Goal: Navigation & Orientation: Find specific page/section

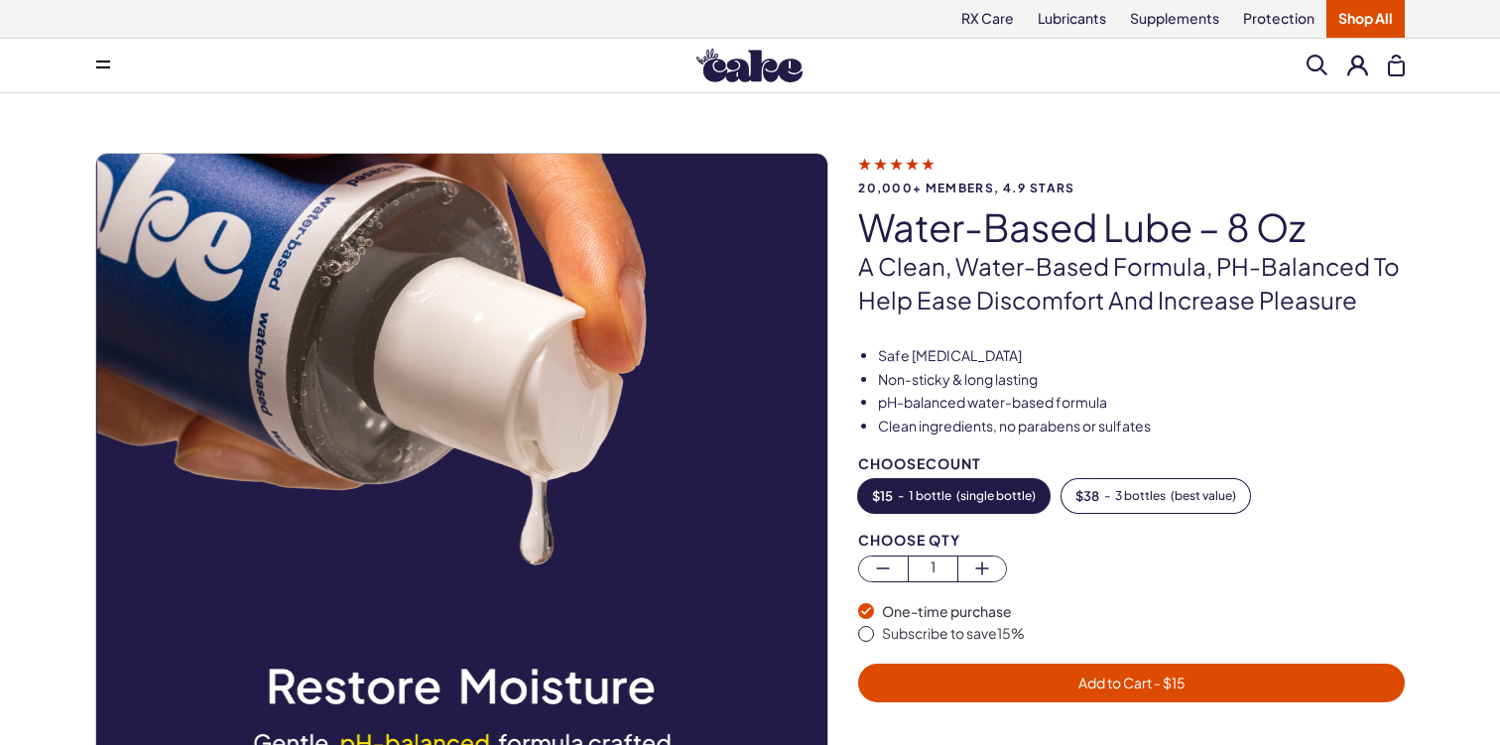
click at [923, 165] on icon at bounding box center [896, 163] width 76 height 21
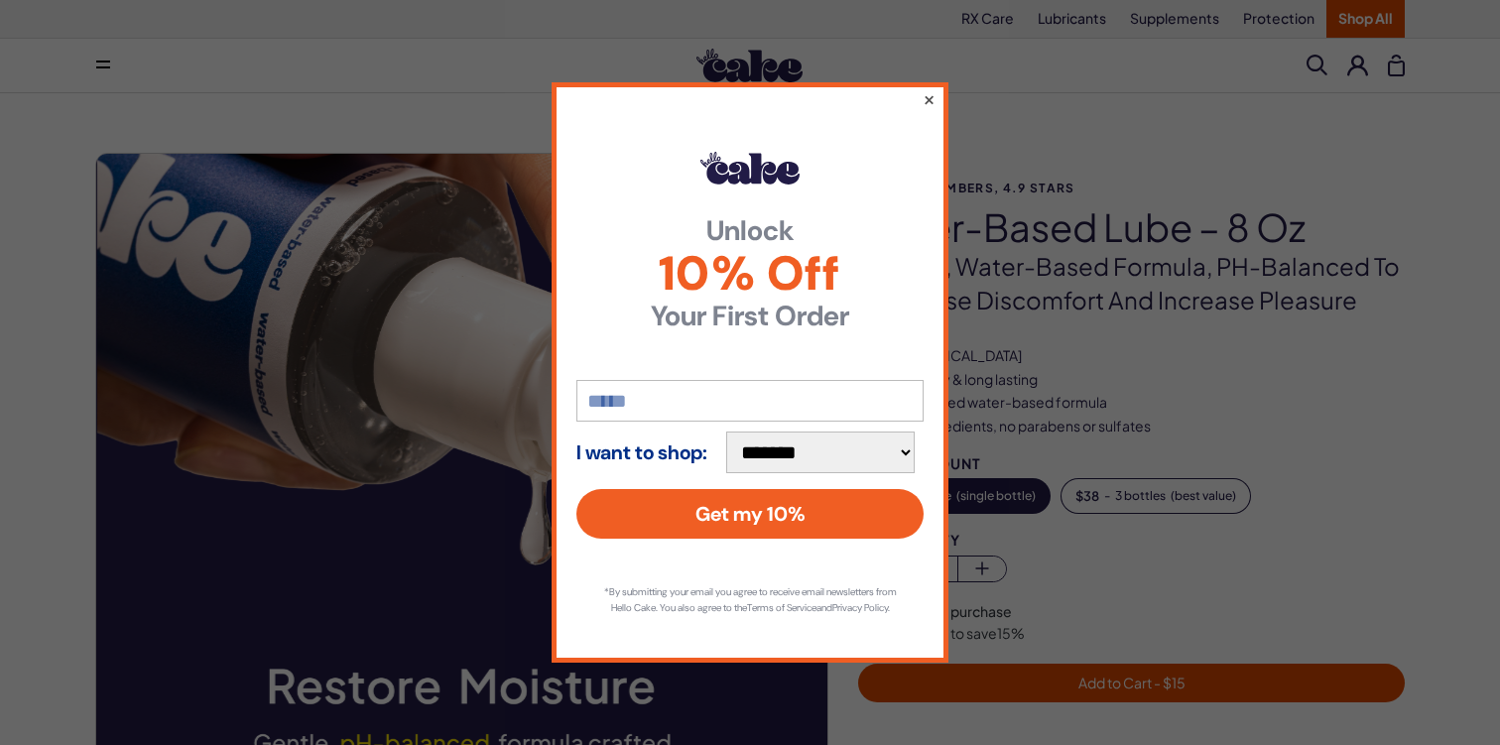
click at [928, 93] on button "×" at bounding box center [929, 99] width 13 height 24
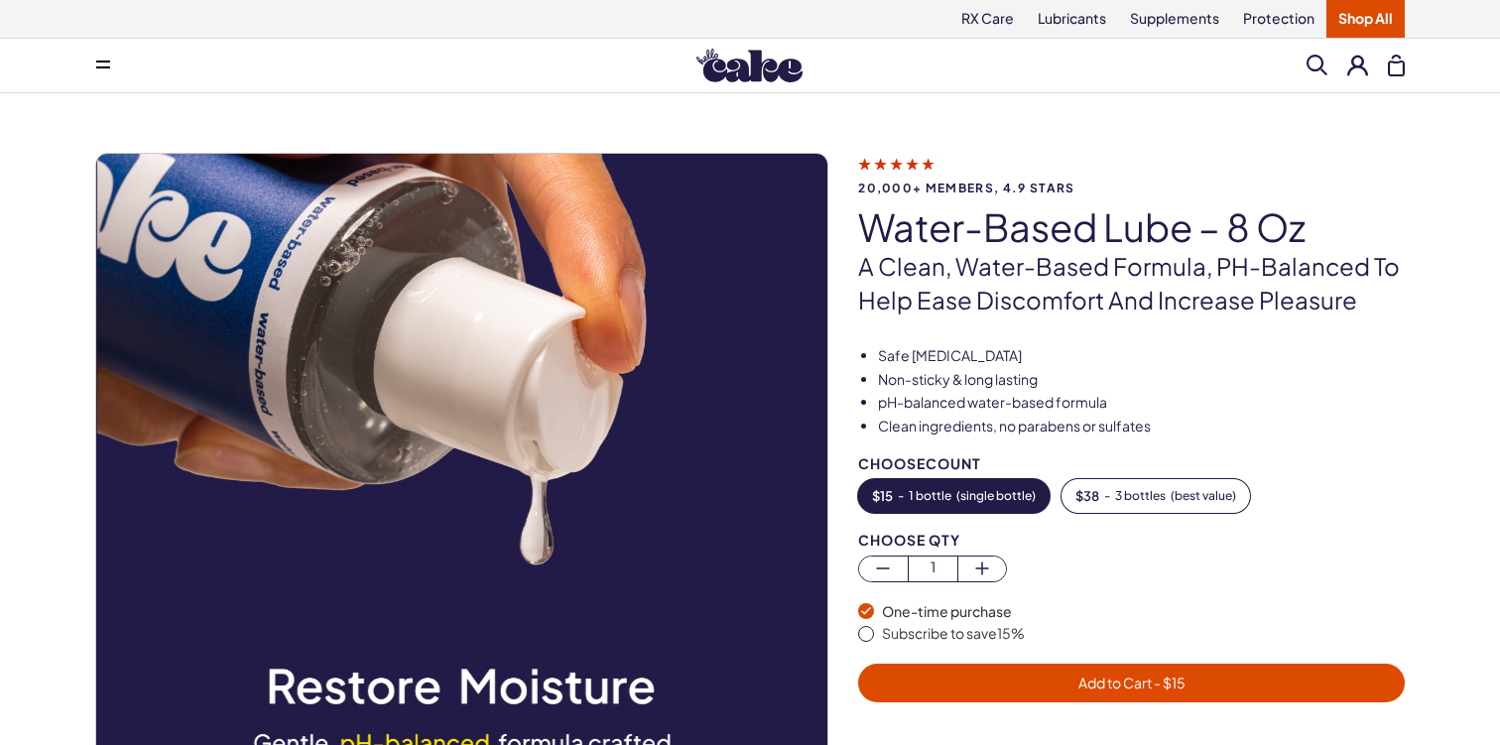
click at [96, 62] on icon at bounding box center [103, 62] width 14 height 2
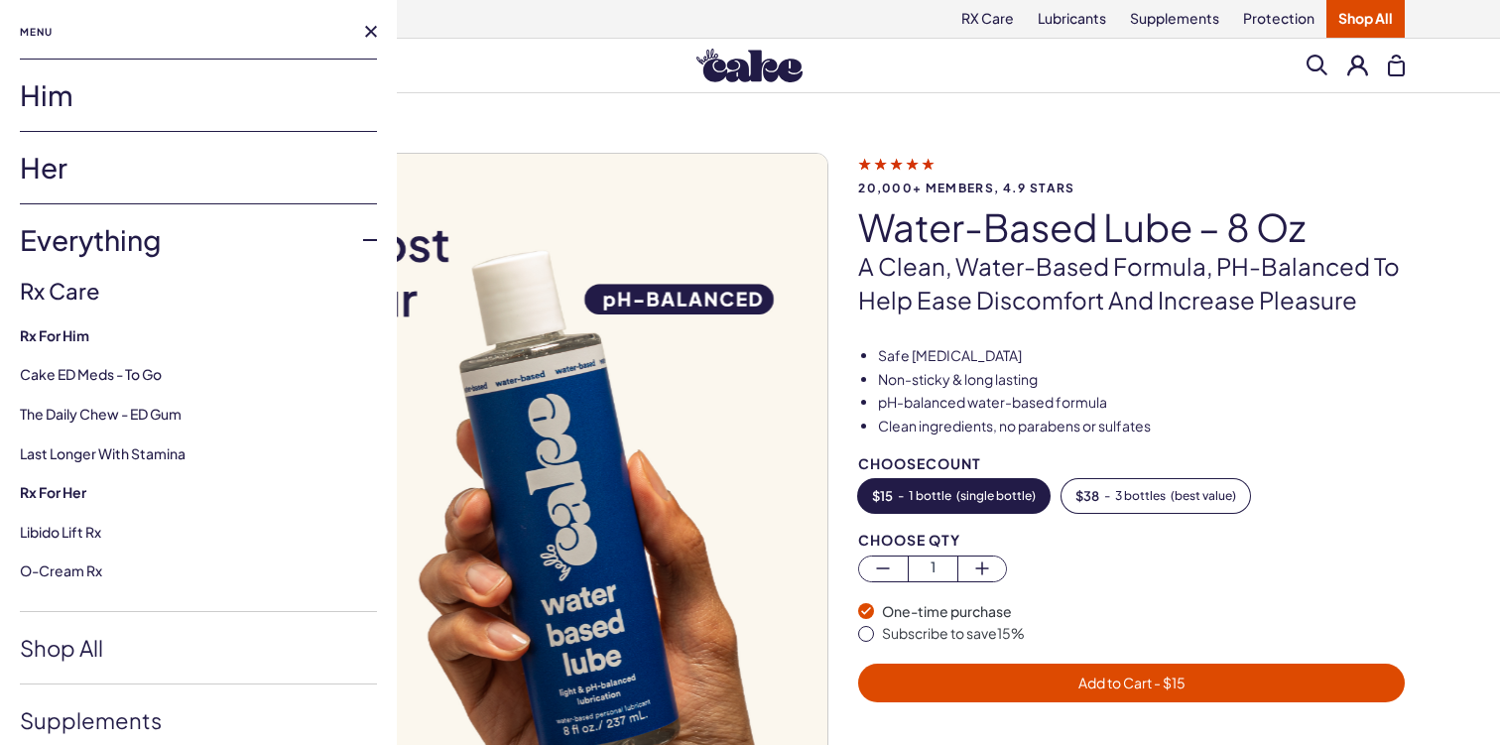
click at [82, 95] on link "Him" at bounding box center [198, 95] width 357 height 71
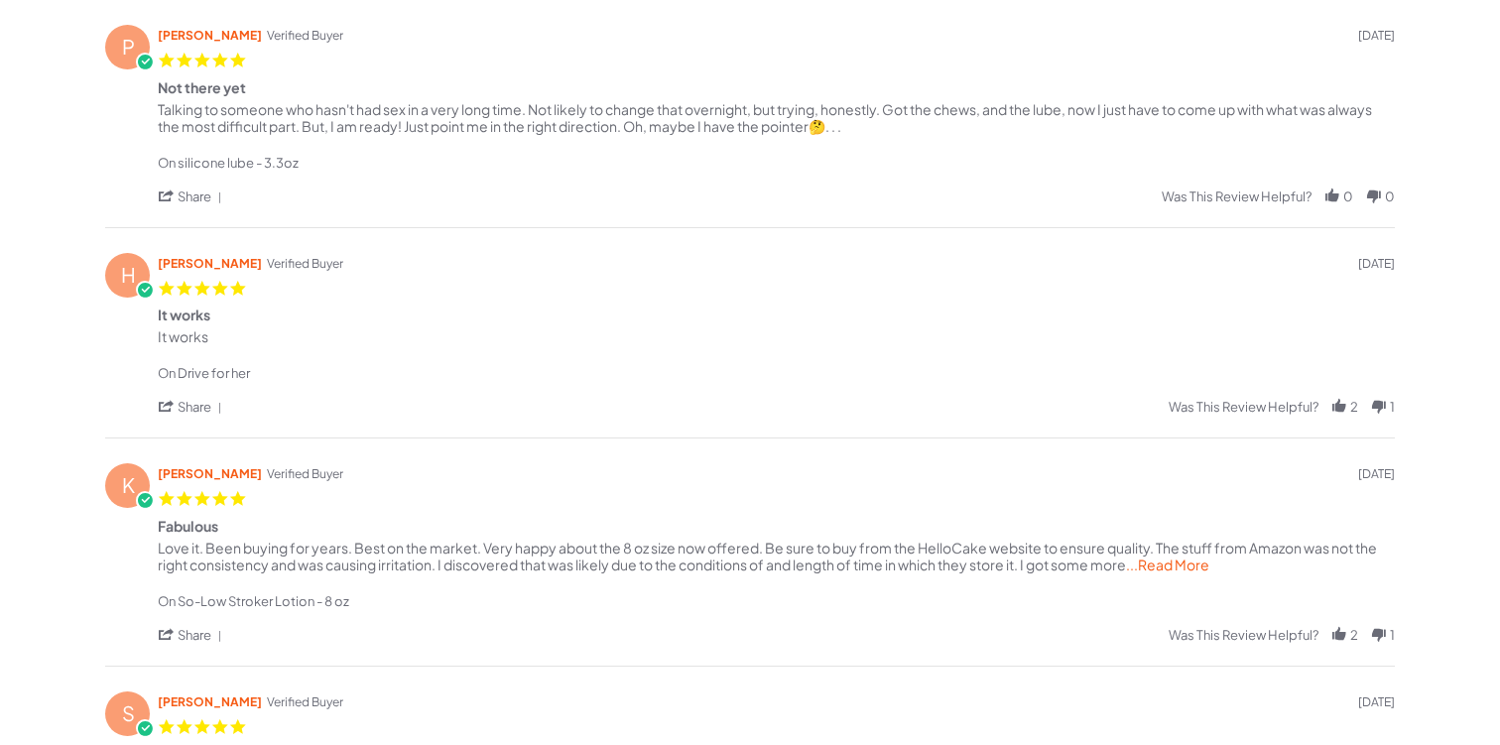
scroll to position [487, 0]
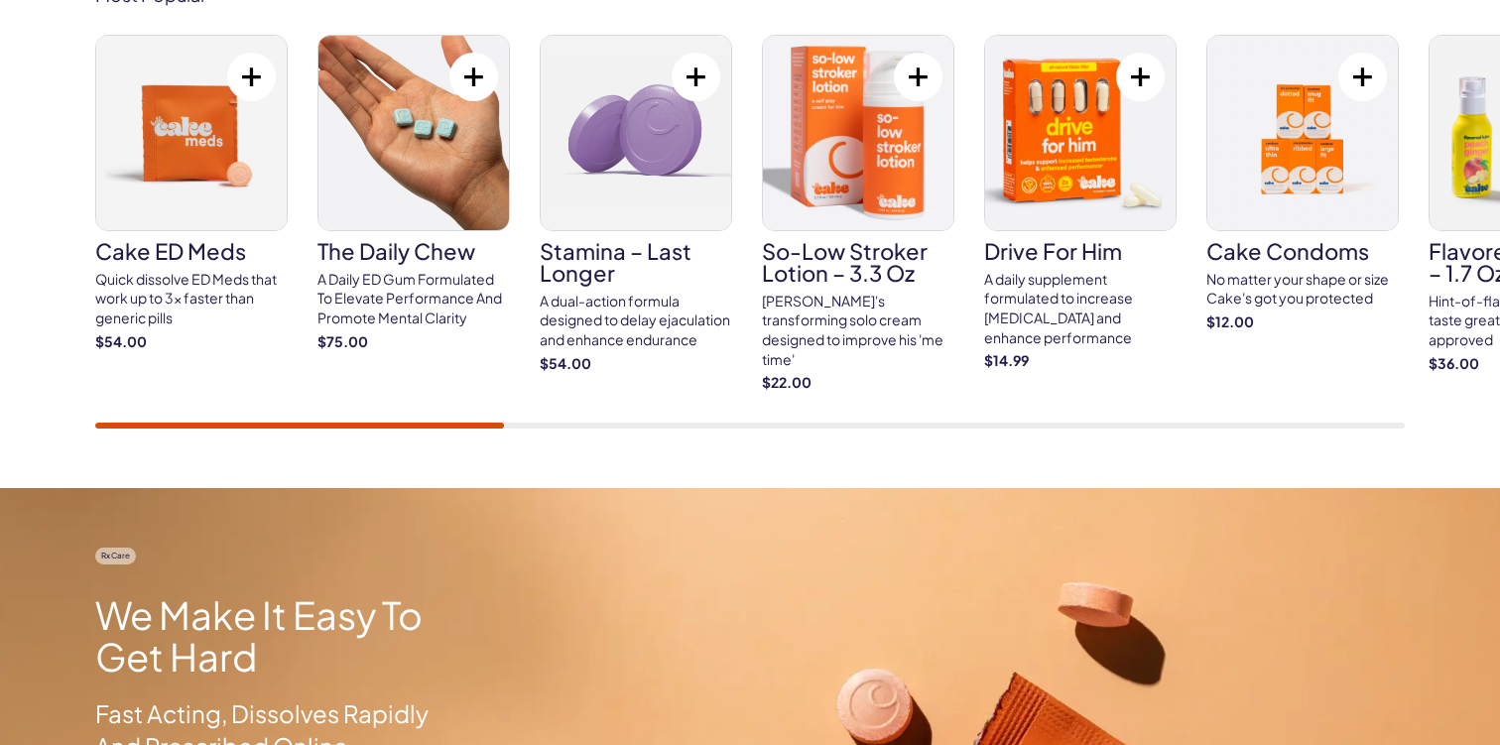
scroll to position [812, 0]
